Goal: Find specific page/section: Find specific page/section

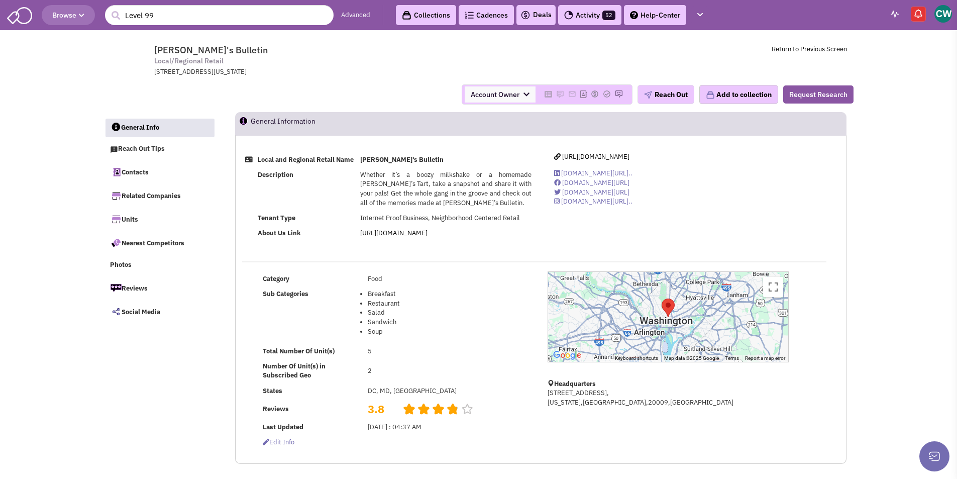
select select
click at [159, 18] on input "Level 99" at bounding box center [219, 15] width 229 height 20
type input "L"
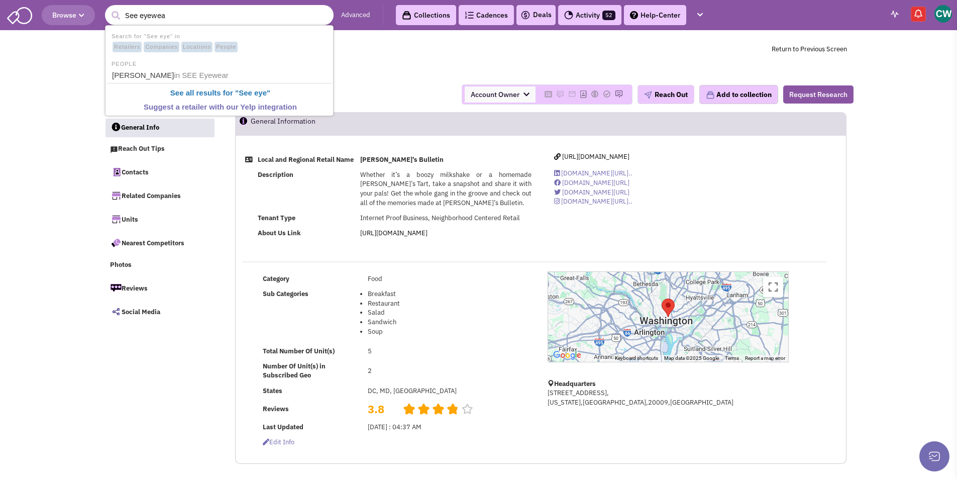
type input "See eyewear"
click at [200, 76] on span "in SEE Eyewear" at bounding box center [201, 75] width 54 height 9
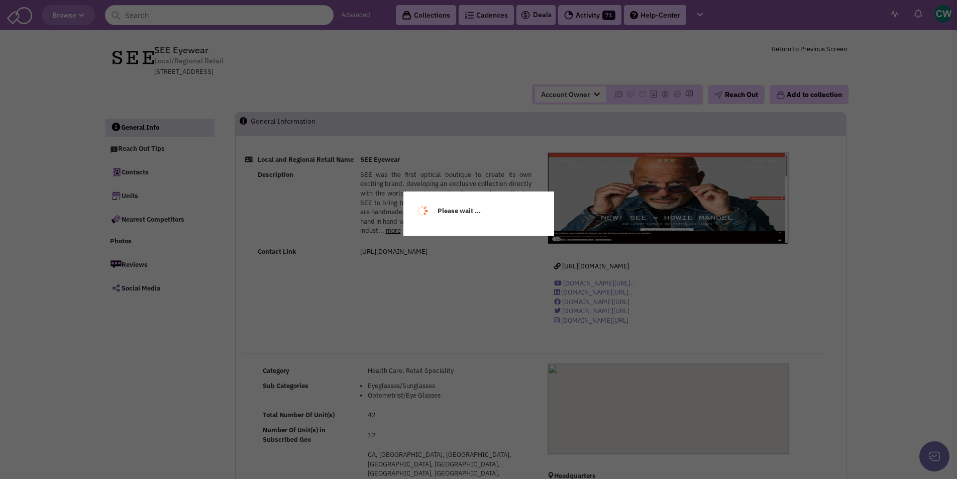
select select
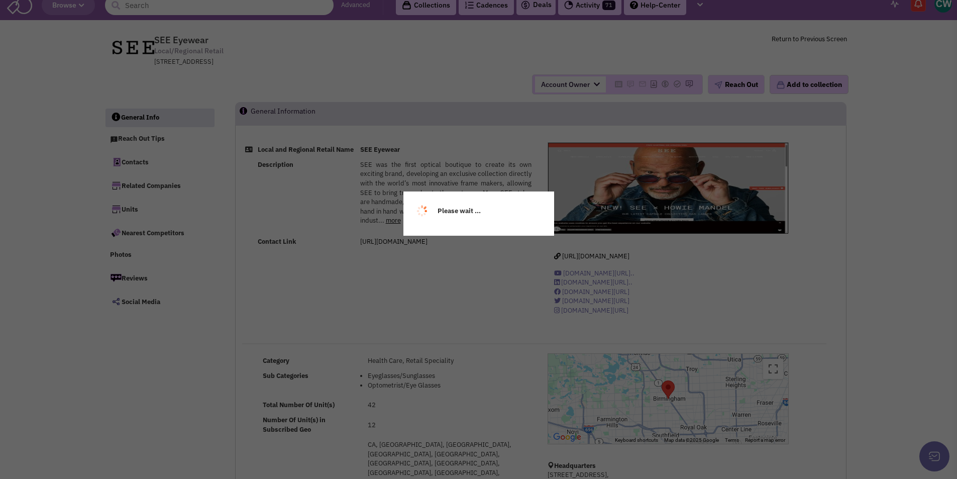
select select
